Goal: Ask a question

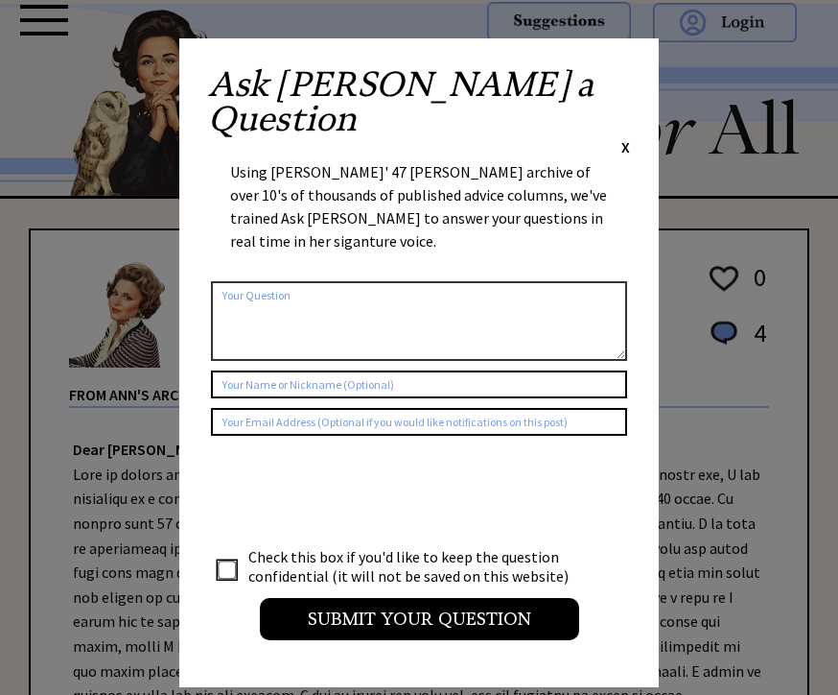
click at [632, 68] on div "Ask [PERSON_NAME] a Question X Using [PERSON_NAME]' 47 [PERSON_NAME] archive of…" at bounding box center [419, 362] width 480 height 649
click at [638, 69] on div "Ask [PERSON_NAME] a Question X Using [PERSON_NAME]' 47 [PERSON_NAME] archive of…" at bounding box center [419, 362] width 480 height 649
click at [645, 78] on div "Ask [PERSON_NAME] a Question X Using [PERSON_NAME]' 47 [PERSON_NAME] archive of…" at bounding box center [419, 362] width 480 height 649
click at [648, 80] on div "Ask [PERSON_NAME] a Question X Using [PERSON_NAME]' 47 [PERSON_NAME] archive of…" at bounding box center [419, 362] width 480 height 649
click at [653, 70] on div "Ask [PERSON_NAME] a Question X Using [PERSON_NAME]' 47 [PERSON_NAME] archive of…" at bounding box center [419, 362] width 480 height 649
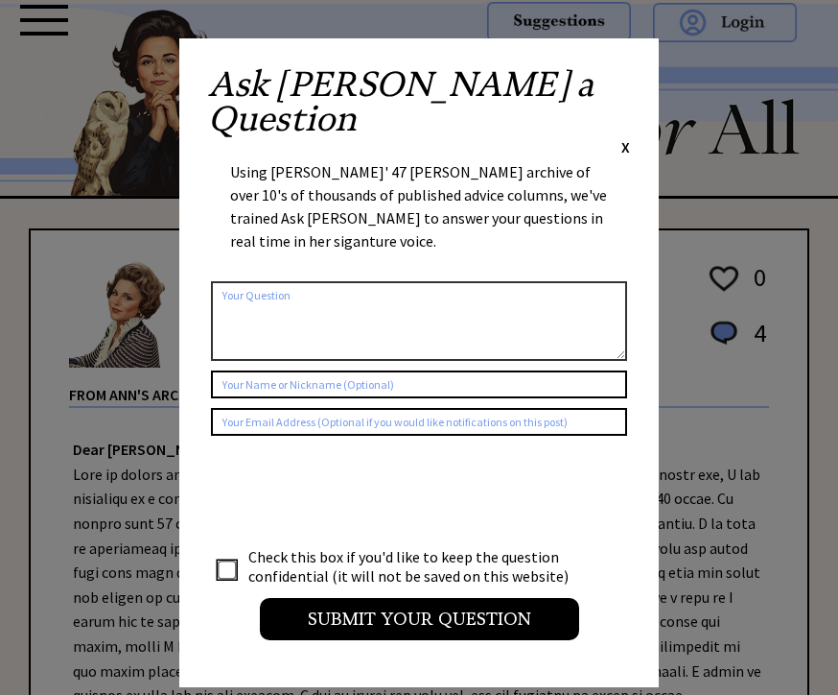
click at [656, 80] on div "Ask [PERSON_NAME] a Question X Using [PERSON_NAME]' 47 [PERSON_NAME] archive of…" at bounding box center [419, 362] width 480 height 649
click at [639, 452] on div "Ask [PERSON_NAME] a Question X Using [PERSON_NAME]' 47 [PERSON_NAME] archive of…" at bounding box center [419, 362] width 480 height 649
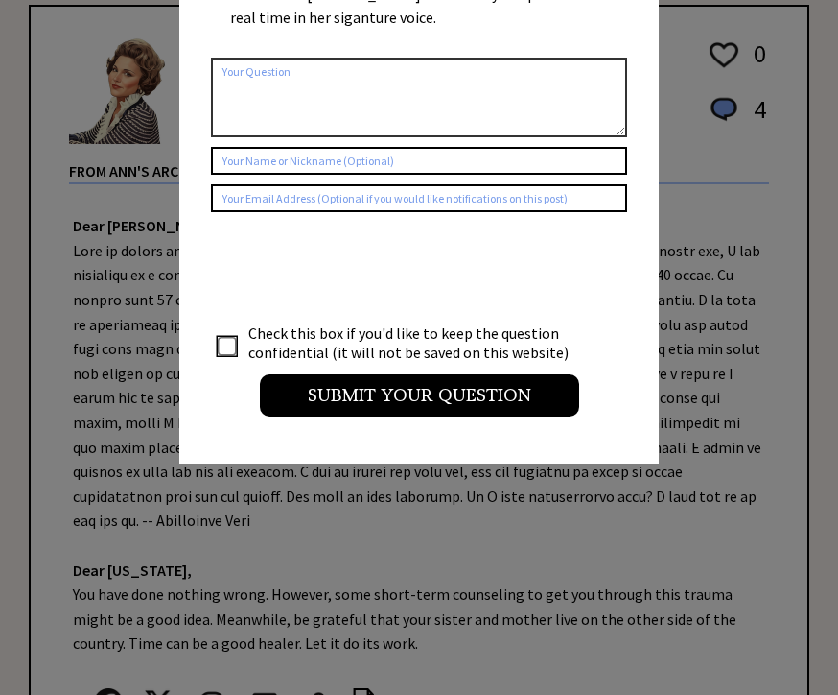
scroll to position [180, 0]
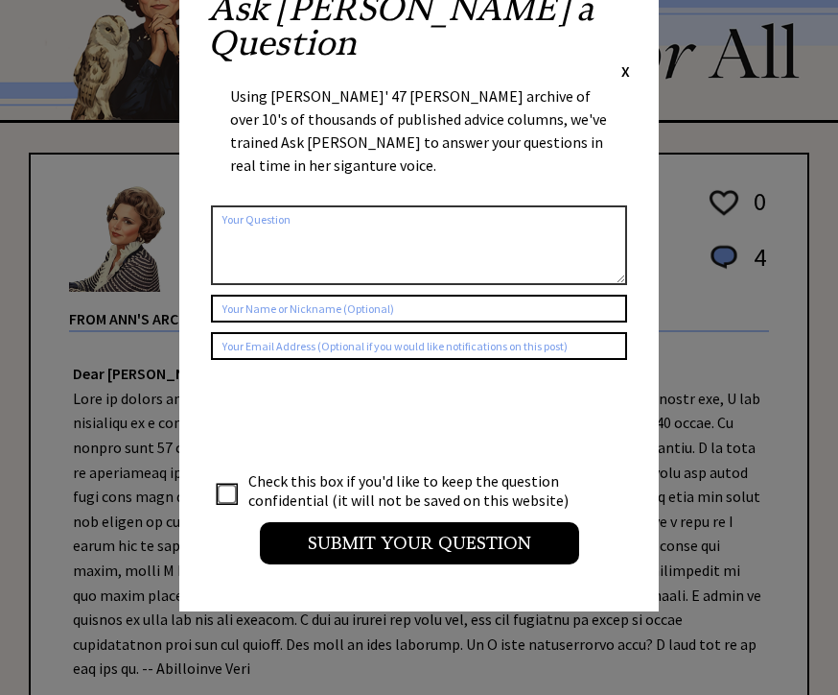
scroll to position [0, 0]
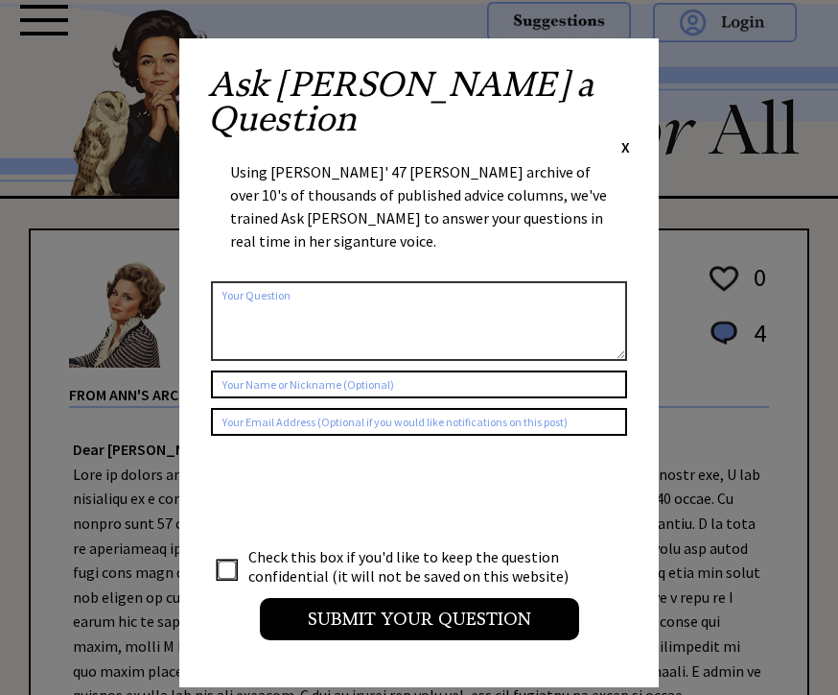
click at [627, 137] on span "X" at bounding box center [626, 146] width 9 height 19
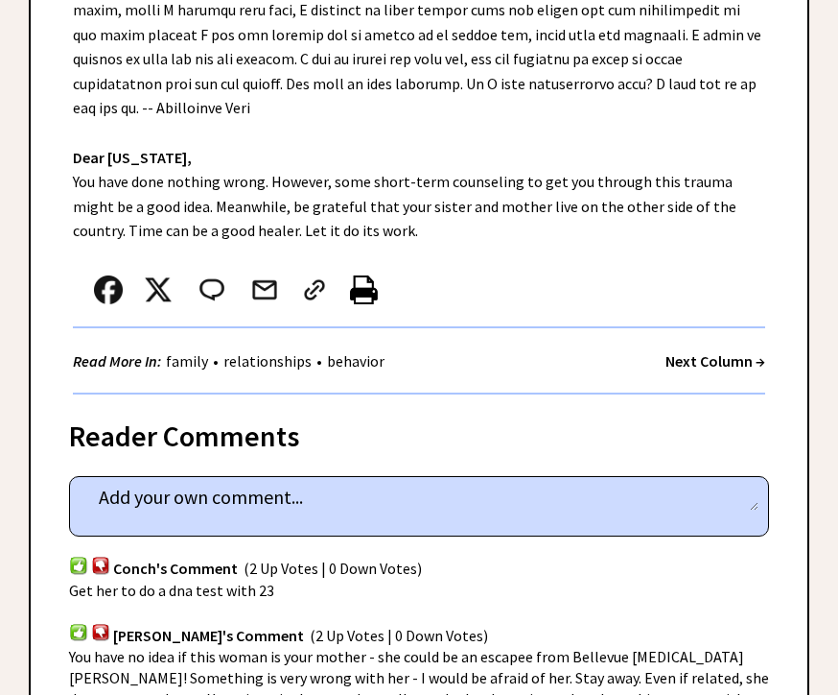
scroll to position [601, 0]
